Goal: Book appointment/travel/reservation

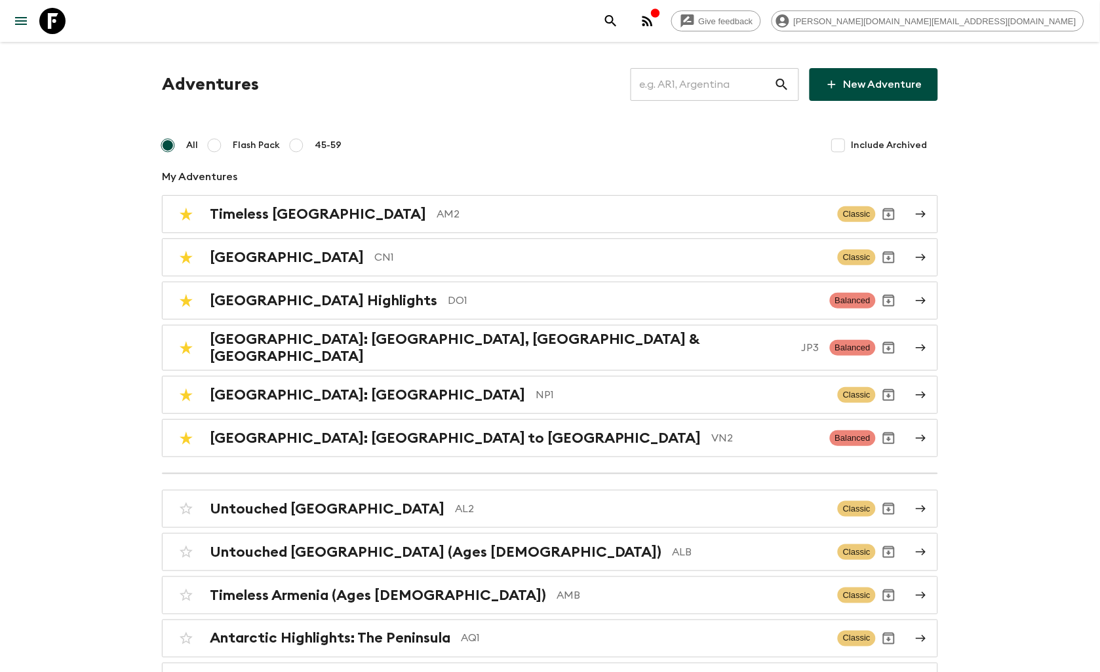
click at [676, 90] on input "text" at bounding box center [703, 84] width 144 height 37
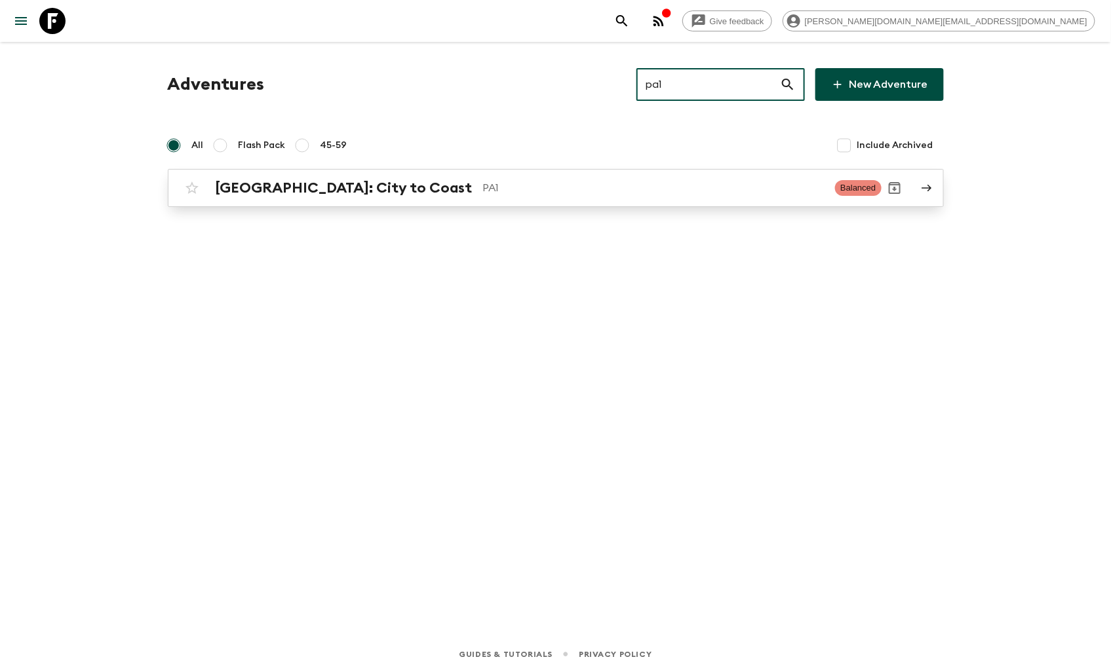
type input "pa1"
click at [303, 185] on h2 "[GEOGRAPHIC_DATA]: City to Coast" at bounding box center [344, 188] width 257 height 17
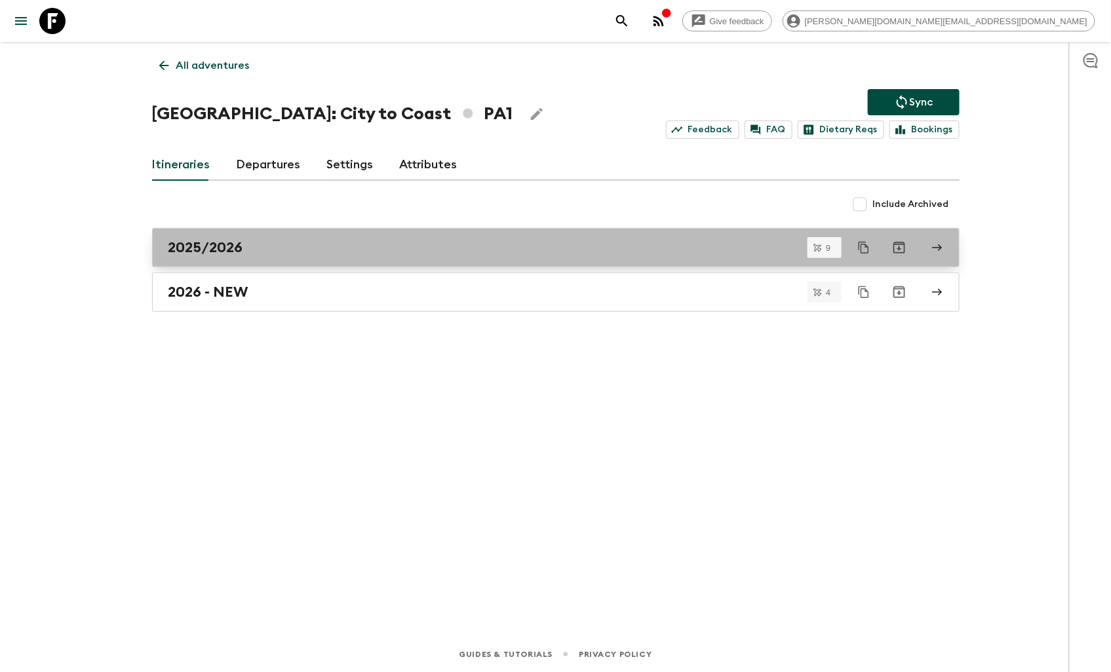
click at [259, 246] on div "2025/2026" at bounding box center [543, 247] width 750 height 17
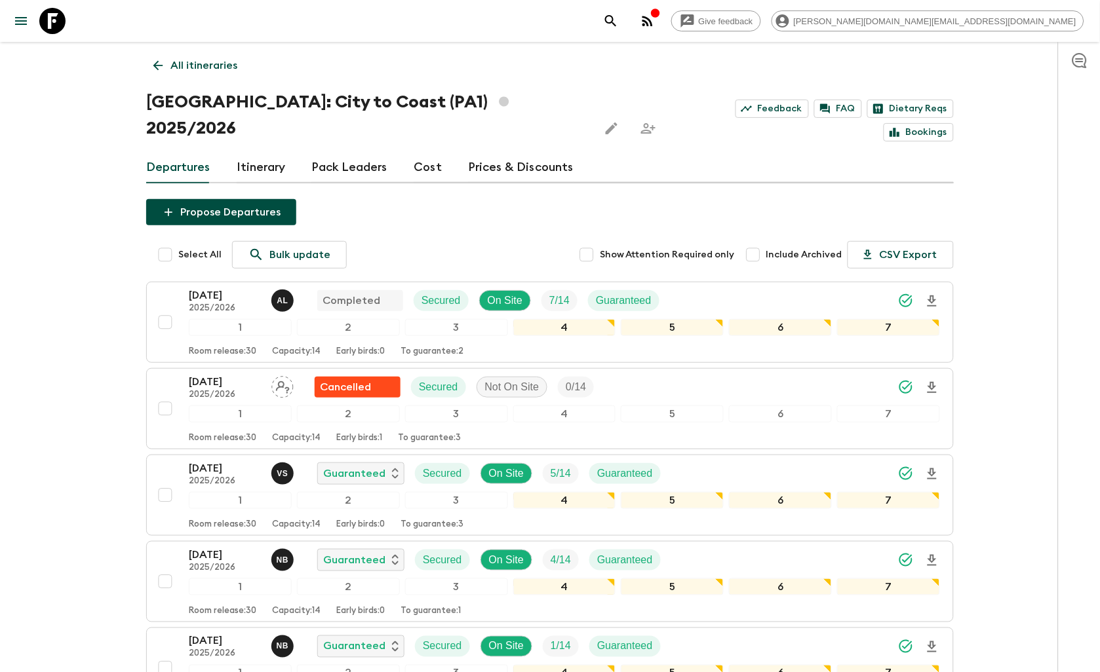
click at [170, 63] on p "All itineraries" at bounding box center [203, 66] width 67 height 16
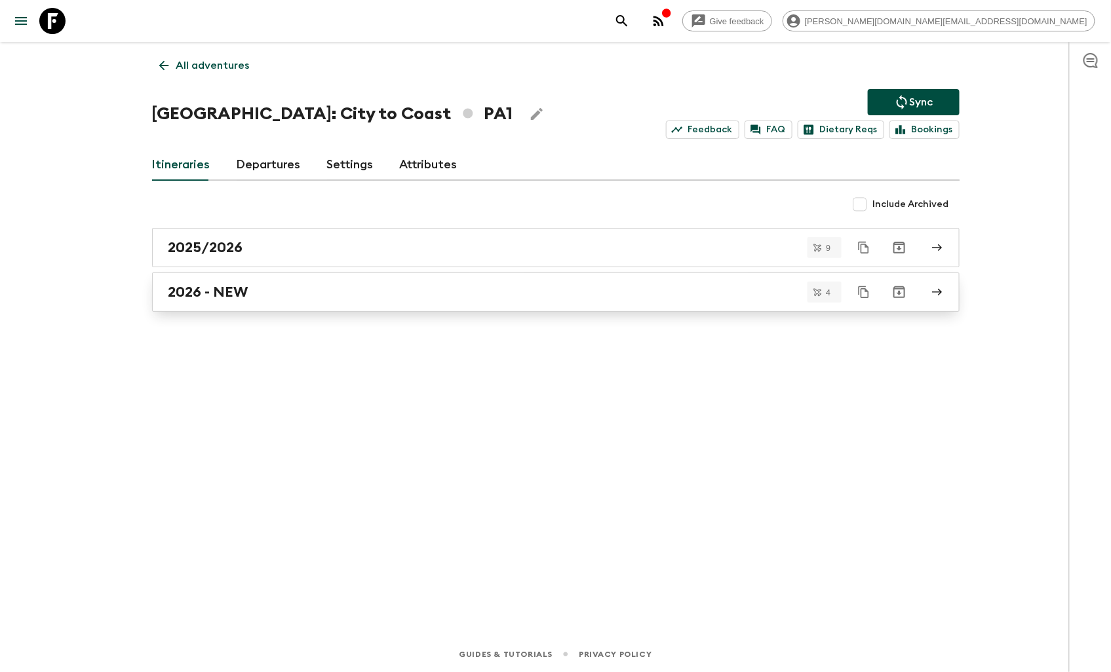
click at [243, 287] on h2 "2026 - NEW" at bounding box center [208, 292] width 80 height 17
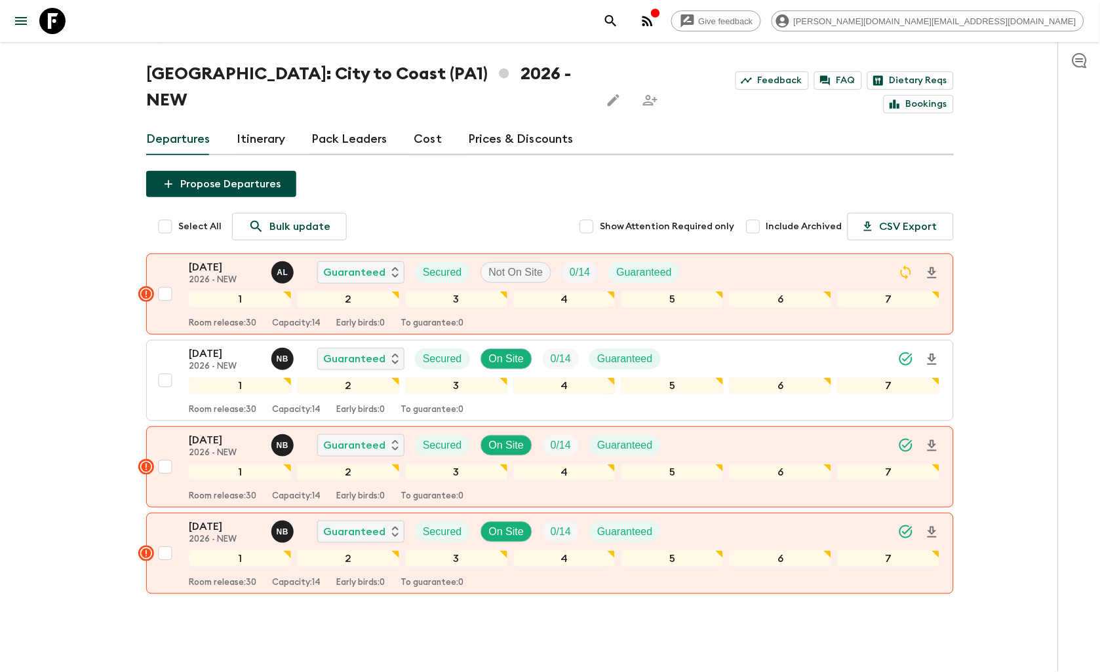
scroll to position [43, 0]
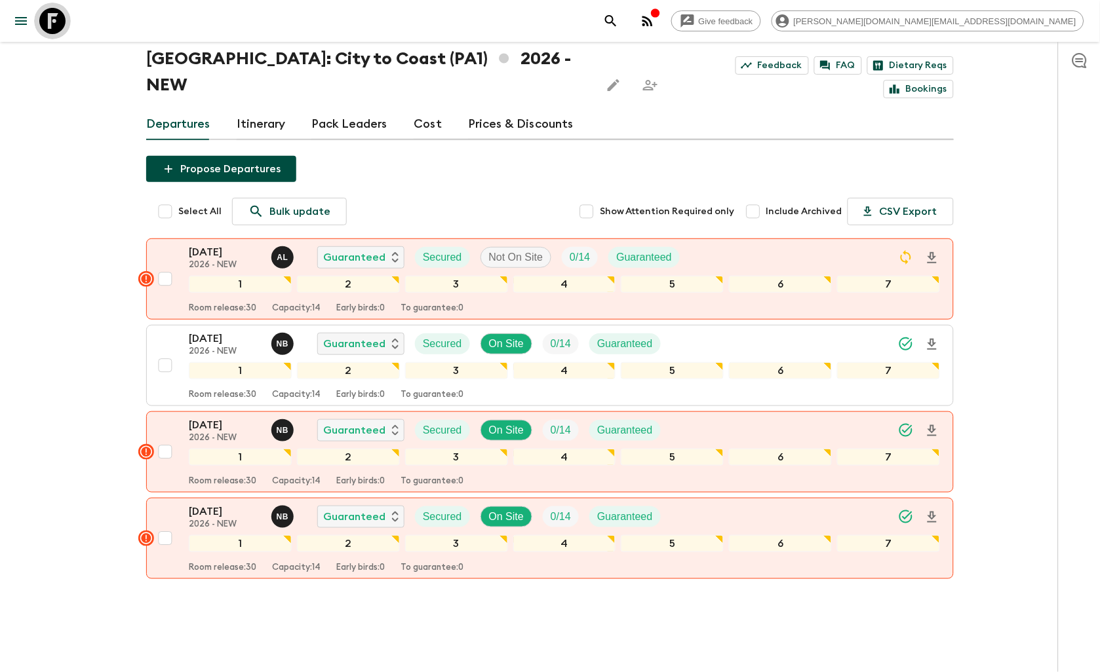
drag, startPoint x: 55, startPoint y: 10, endPoint x: 69, endPoint y: 14, distance: 14.3
click at [55, 10] on icon at bounding box center [52, 21] width 26 height 26
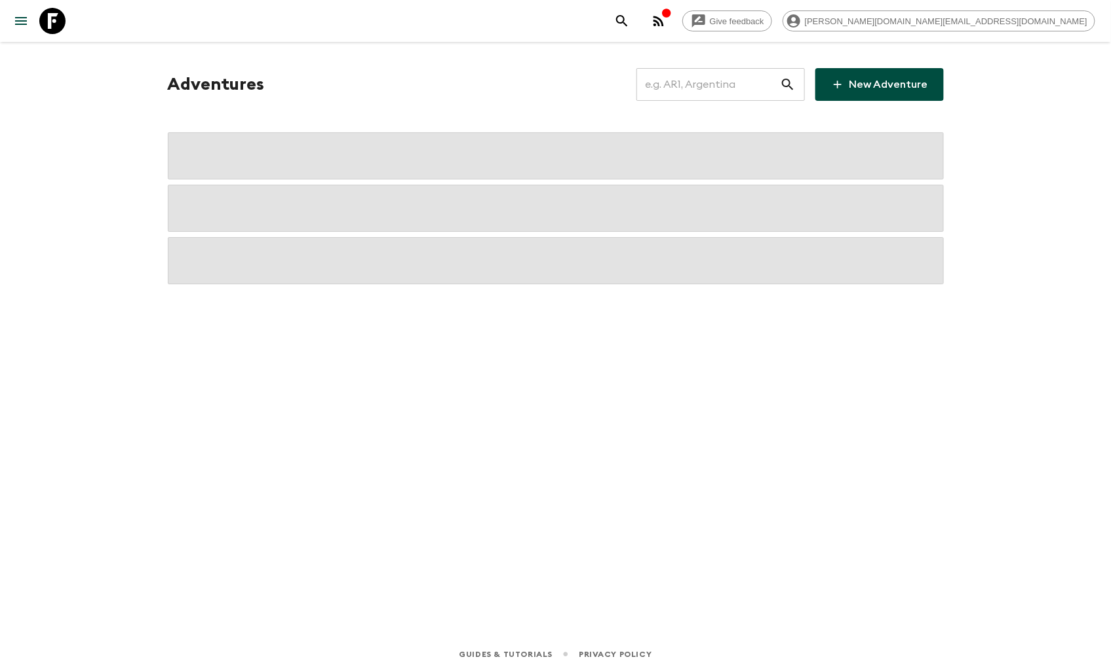
click at [744, 79] on input "text" at bounding box center [708, 84] width 144 height 37
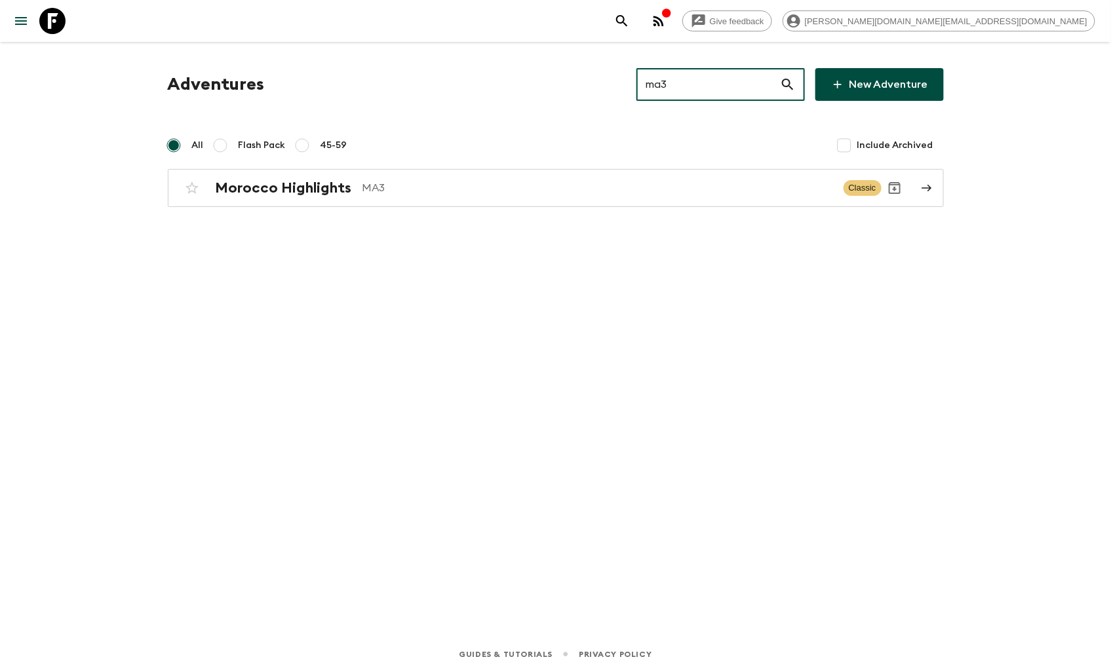
type input "ma3"
